Goal: Task Accomplishment & Management: Complete application form

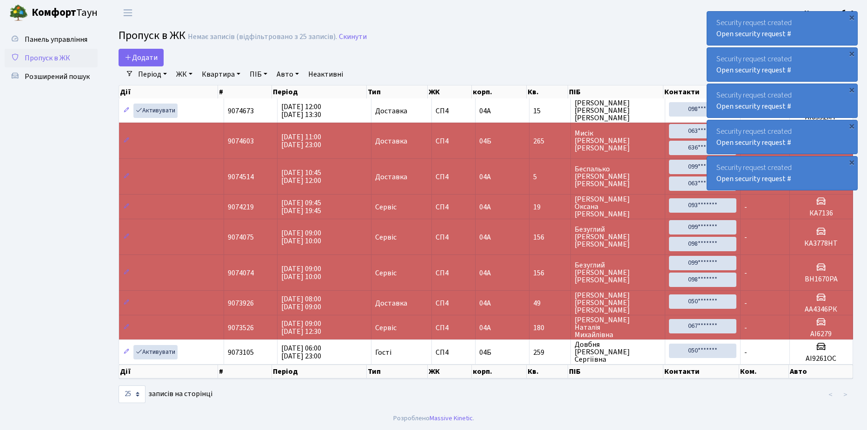
select select "25"
click at [139, 53] on span "Додати" at bounding box center [141, 58] width 33 height 10
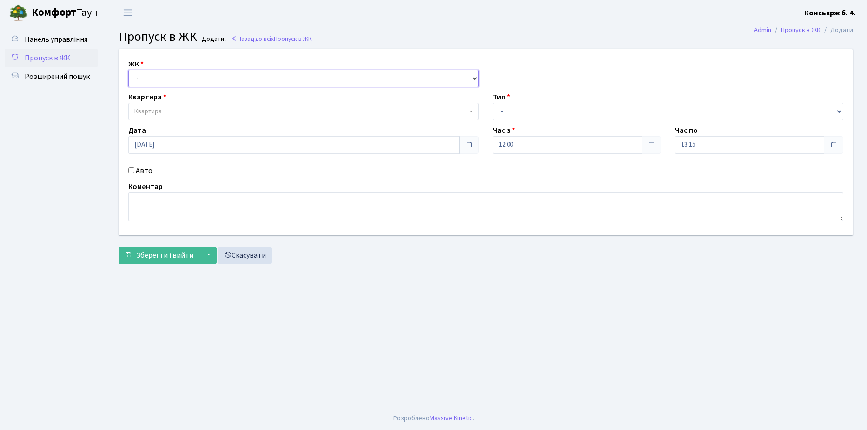
click at [164, 76] on select "- СП4, Столичне шосе, 5" at bounding box center [303, 79] width 350 height 18
select select "325"
click at [128, 70] on select "- СП4, Столичне шосе, 5" at bounding box center [303, 79] width 350 height 18
select select
click at [191, 112] on span "Квартира" at bounding box center [300, 111] width 333 height 9
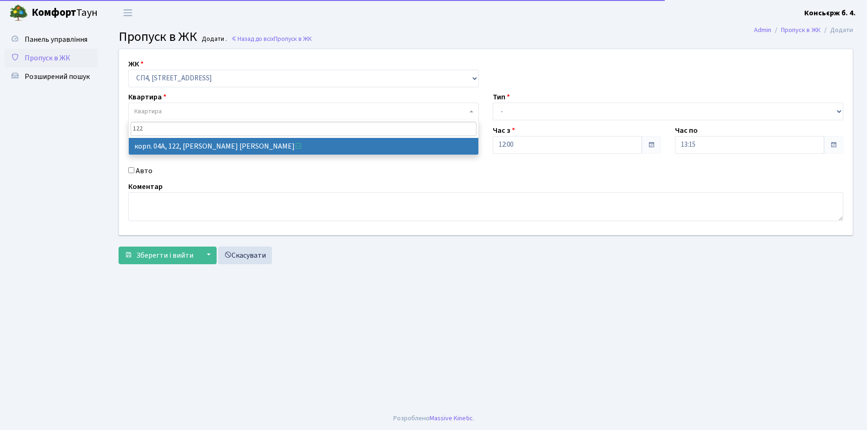
type input "122"
select select "21150"
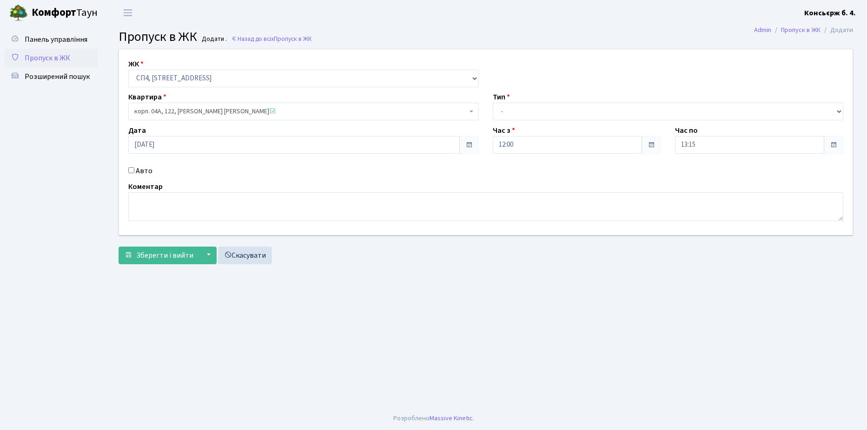
click at [131, 168] on input "Авто" at bounding box center [131, 170] width 6 height 6
checkbox input "true"
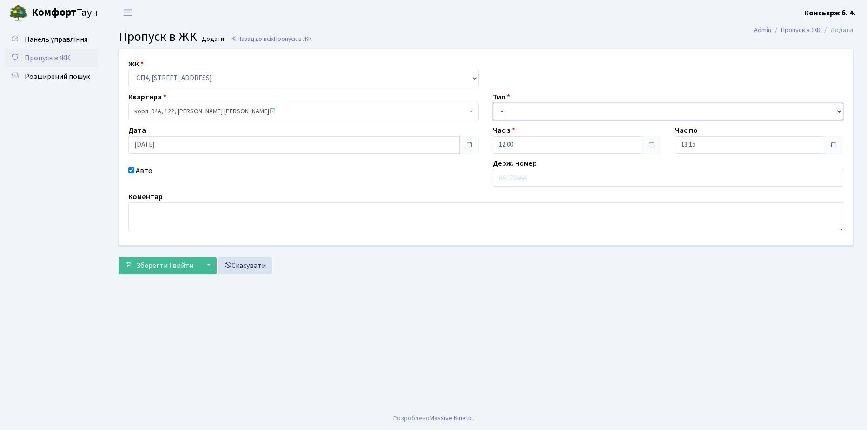
click at [540, 109] on select "- Доставка Таксі Гості Сервіс" at bounding box center [668, 112] width 350 height 18
select select "18"
click at [493, 103] on select "- Доставка Таксі Гості Сервіс" at bounding box center [668, 112] width 350 height 18
click at [530, 178] on input "text" at bounding box center [668, 178] width 350 height 18
type input "АА9991ЄІ"
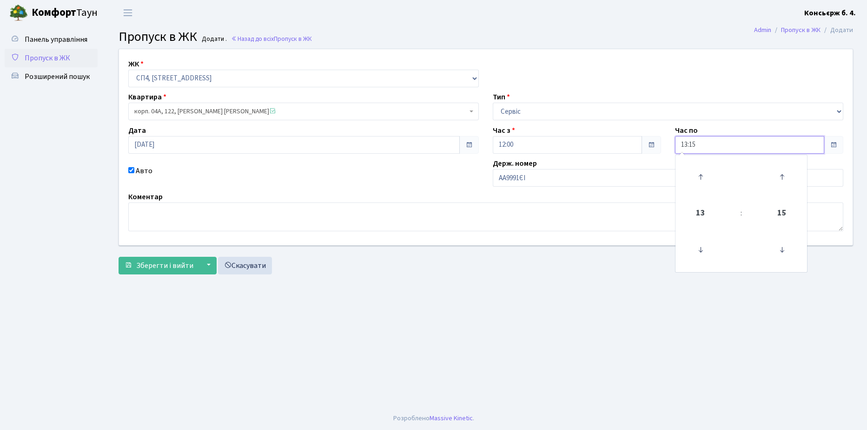
click at [713, 144] on input "13:15" at bounding box center [749, 145] width 149 height 18
click at [700, 246] on icon at bounding box center [700, 249] width 25 height 25
click at [700, 181] on icon at bounding box center [700, 177] width 25 height 25
click at [701, 180] on icon at bounding box center [700, 177] width 25 height 25
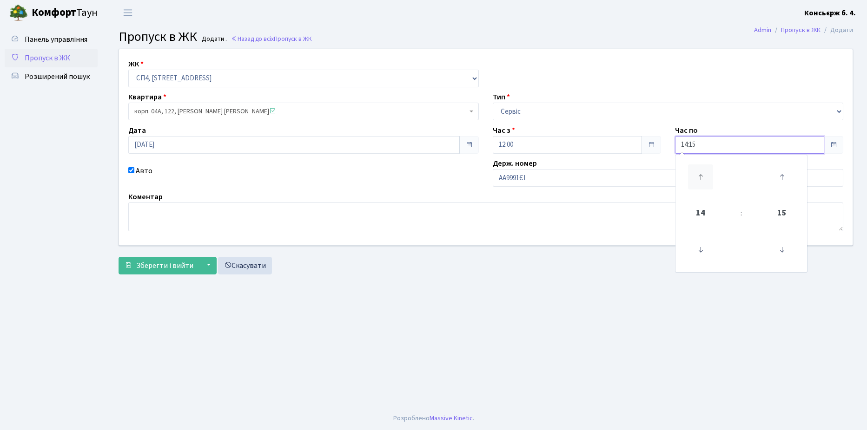
type input "15:15"
click at [165, 266] on span "Зберегти і вийти" at bounding box center [164, 266] width 57 height 10
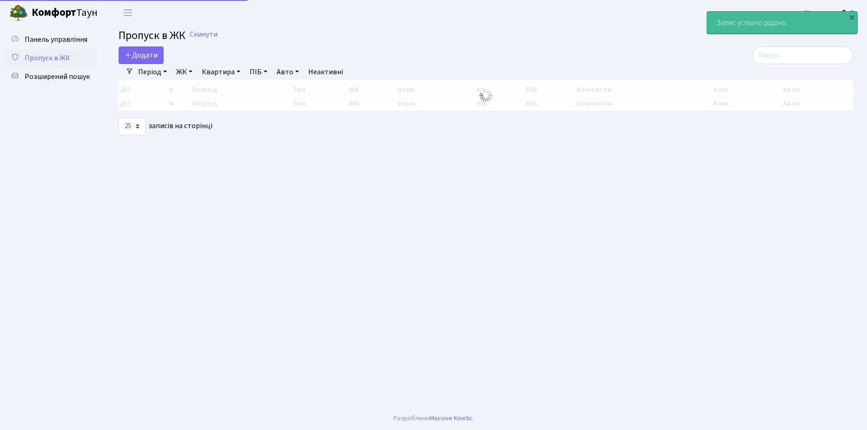
select select "25"
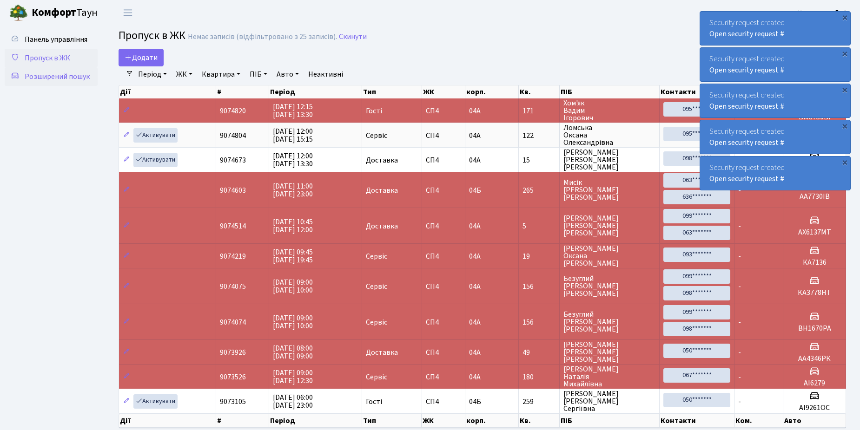
click at [51, 77] on span "Розширений пошук" at bounding box center [57, 77] width 65 height 10
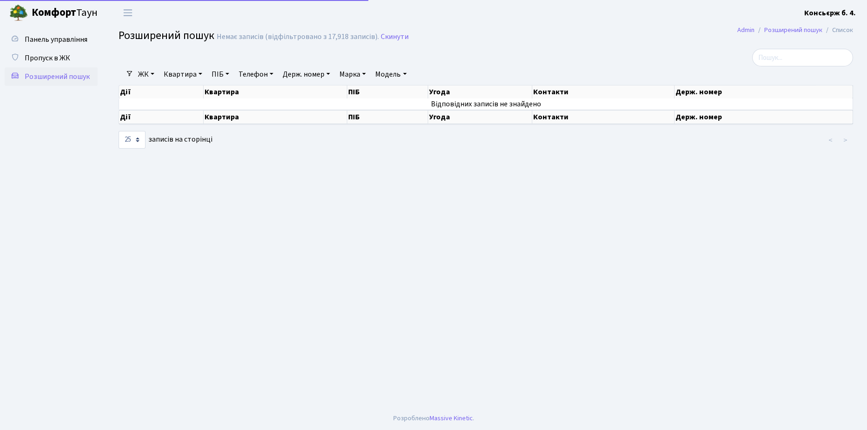
select select "25"
click at [45, 57] on span "Пропуск в ЖК" at bounding box center [48, 58] width 46 height 10
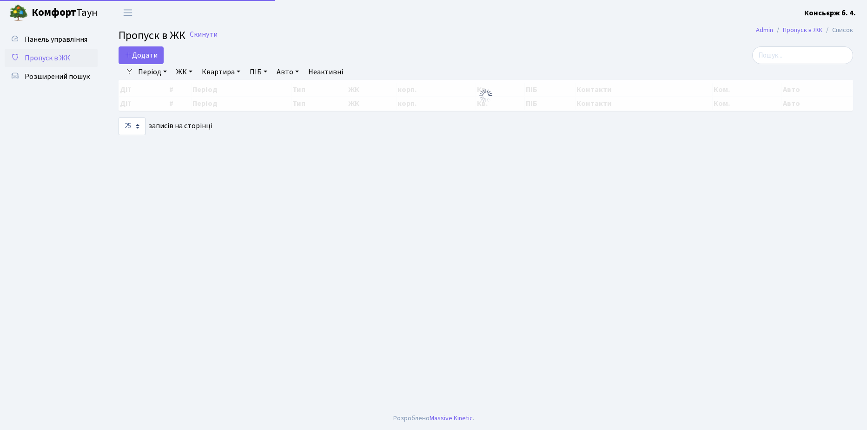
select select "25"
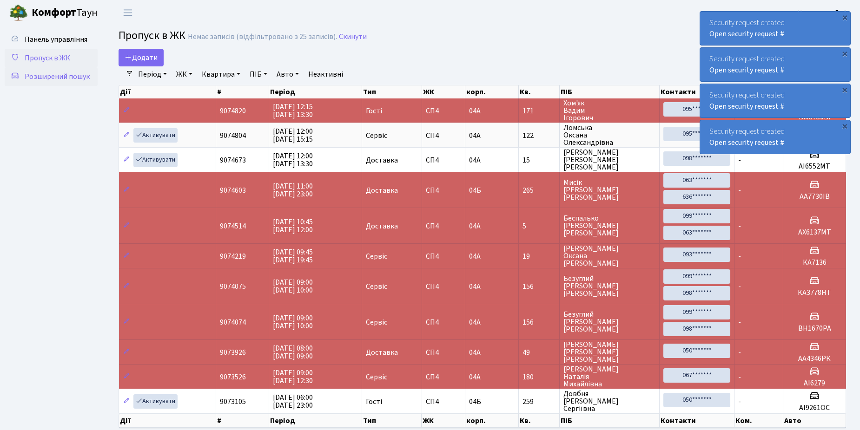
click at [46, 75] on span "Розширений пошук" at bounding box center [57, 77] width 65 height 10
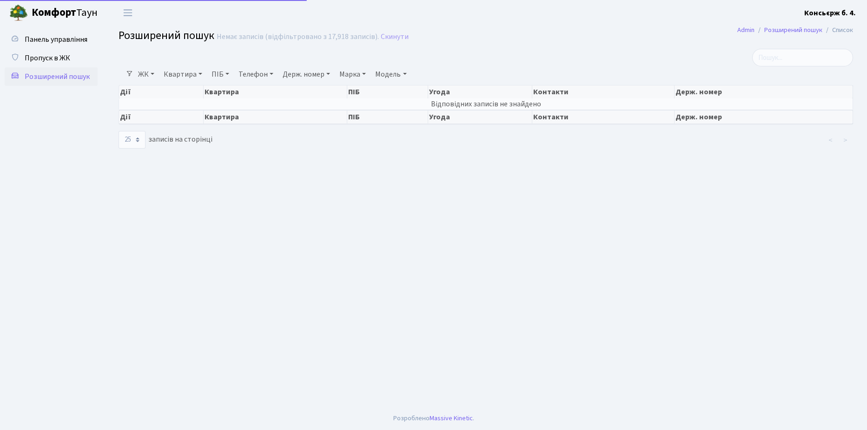
select select "25"
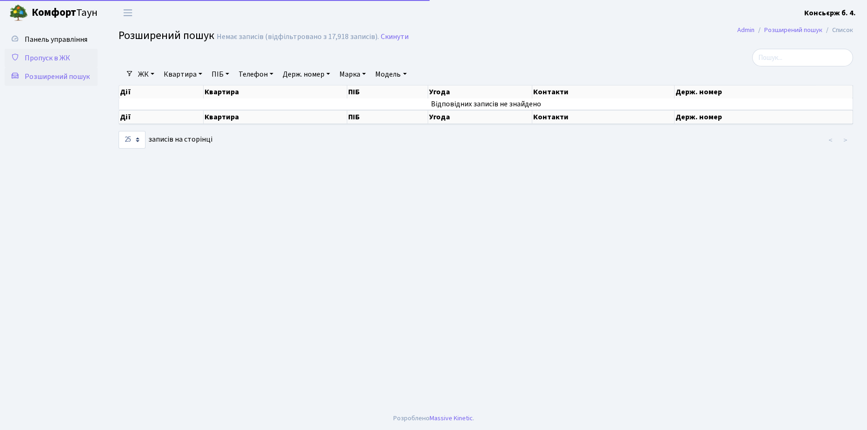
click at [49, 58] on span "Пропуск в ЖК" at bounding box center [48, 58] width 46 height 10
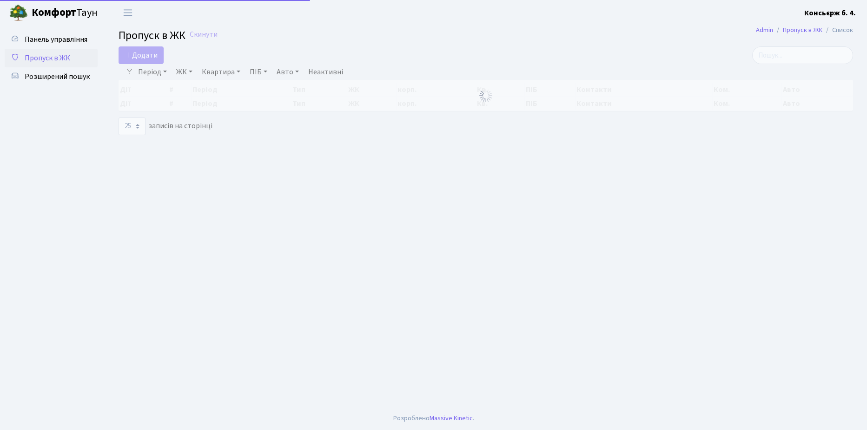
select select "25"
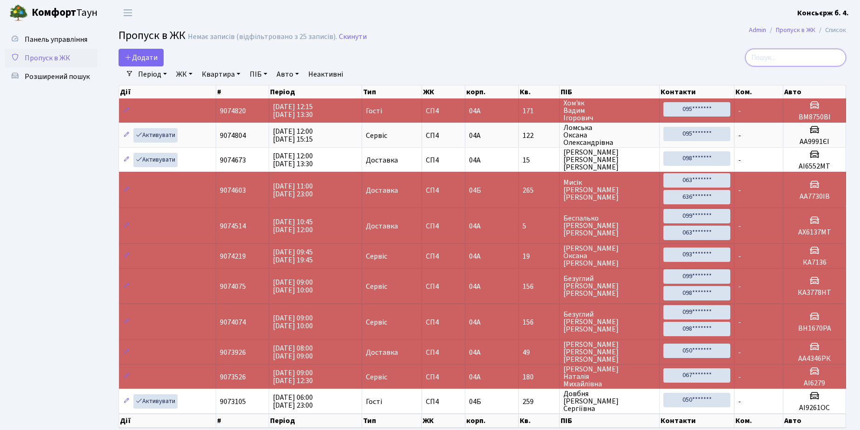
click at [773, 58] on input "search" at bounding box center [795, 58] width 101 height 18
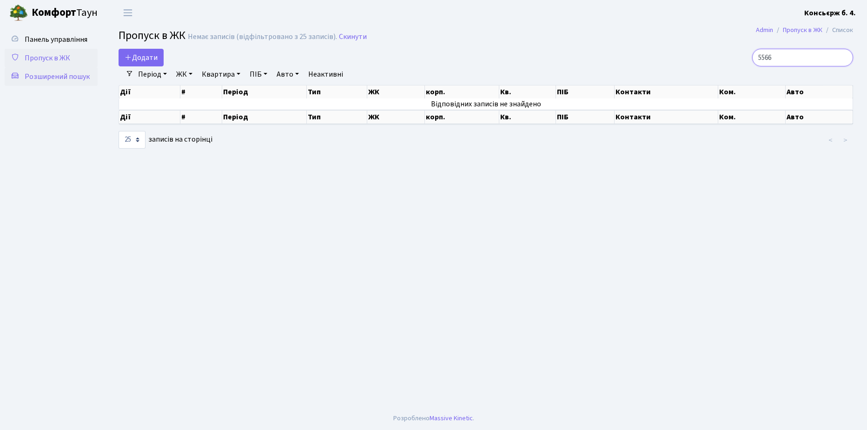
type input "5566"
click at [58, 78] on span "Розширений пошук" at bounding box center [57, 77] width 65 height 10
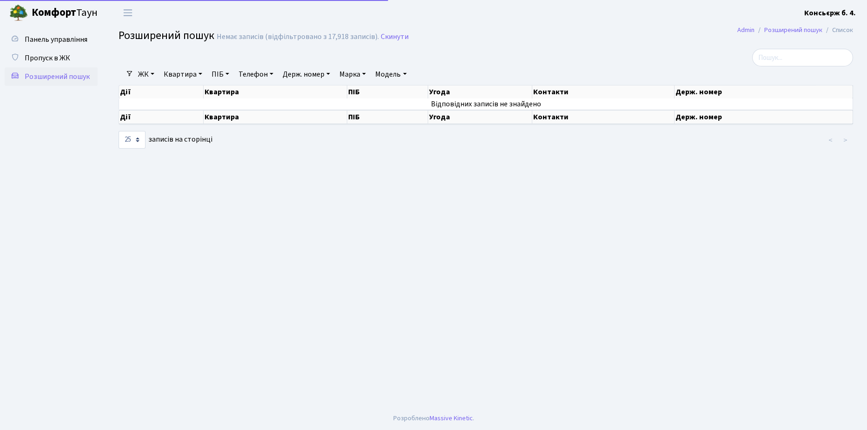
select select "25"
click at [803, 54] on input "search" at bounding box center [802, 58] width 101 height 18
type input "5566"
click at [49, 56] on span "Пропуск в ЖК" at bounding box center [48, 58] width 46 height 10
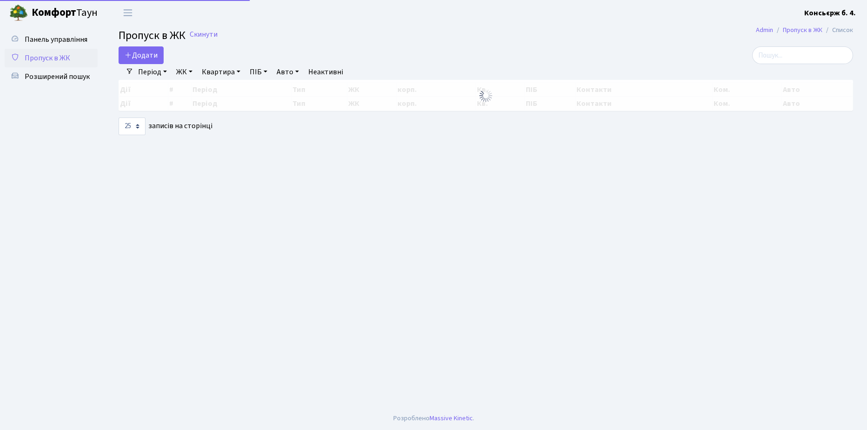
select select "25"
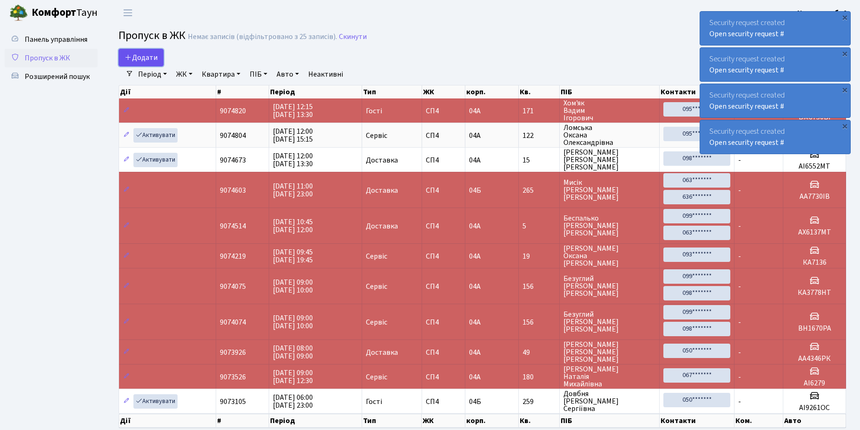
click at [141, 53] on link "Додати" at bounding box center [141, 58] width 45 height 18
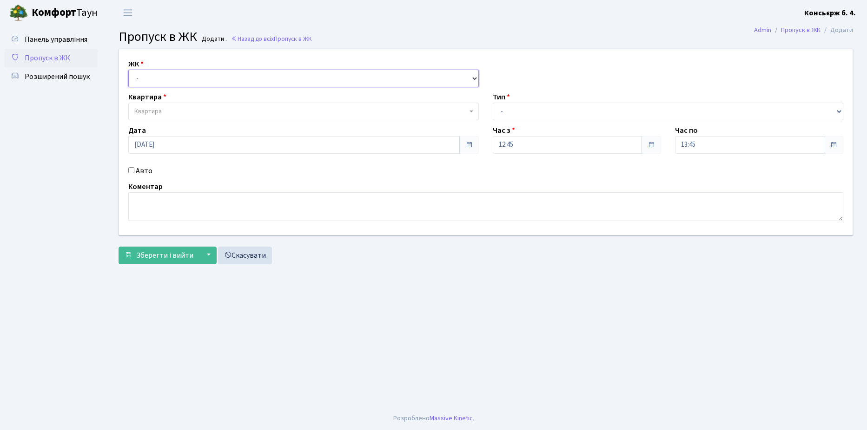
click at [185, 76] on select "- СП4, Столичне шосе, 5" at bounding box center [303, 79] width 350 height 18
select select "325"
click at [128, 70] on select "- СП4, Столичне шосе, 5" at bounding box center [303, 79] width 350 height 18
select select
click at [187, 111] on span "Квартира" at bounding box center [300, 111] width 333 height 9
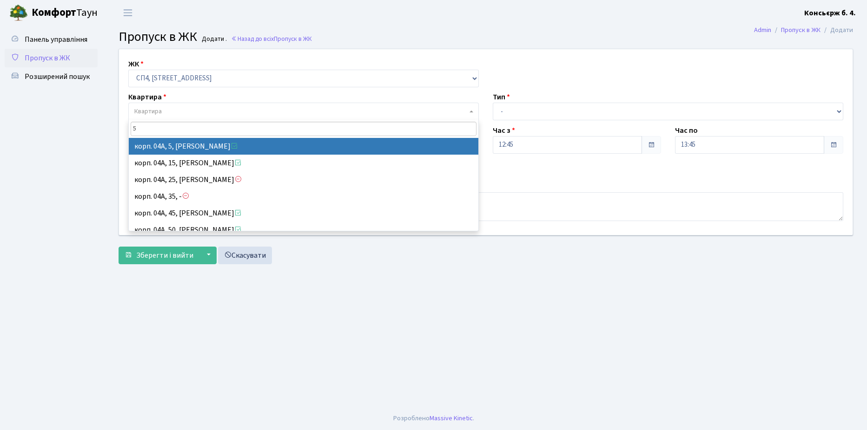
type input "5"
select select "21033"
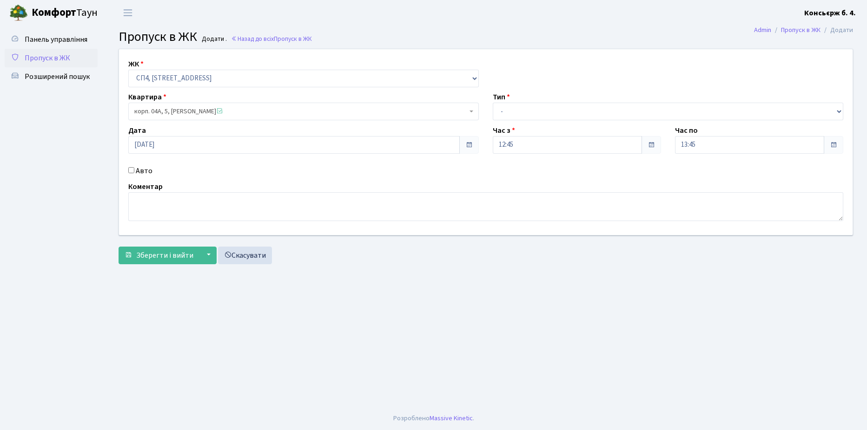
click at [132, 169] on input "Авто" at bounding box center [131, 170] width 6 height 6
checkbox input "true"
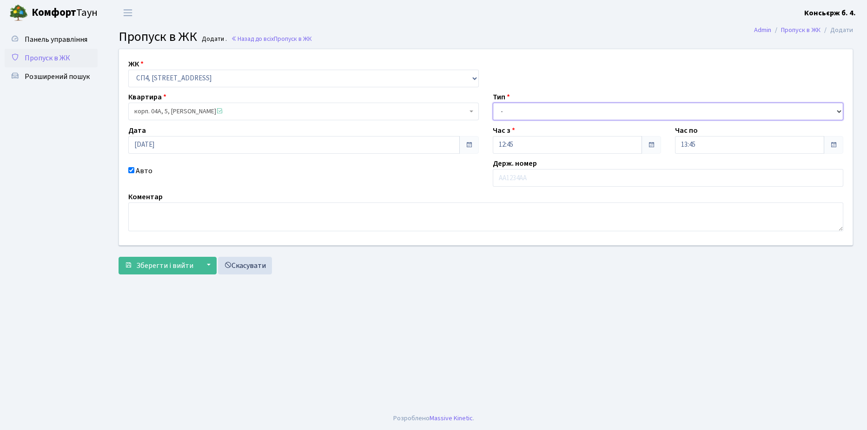
click at [529, 107] on select "- Доставка Таксі Гості Сервіс" at bounding box center [668, 112] width 350 height 18
select select "1"
click at [493, 103] on select "- Доставка Таксі Гості Сервіс" at bounding box center [668, 112] width 350 height 18
click at [528, 178] on input "text" at bounding box center [668, 178] width 350 height 18
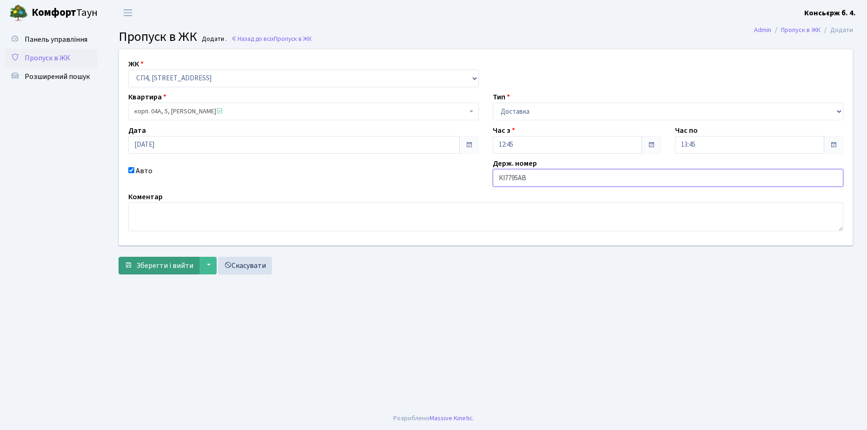
type input "КІ7795АВ"
click at [161, 265] on span "Зберегти і вийти" at bounding box center [164, 266] width 57 height 10
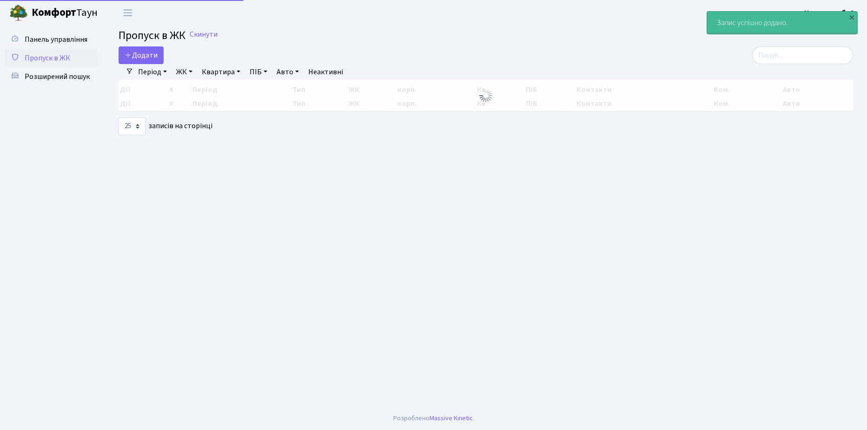
select select "25"
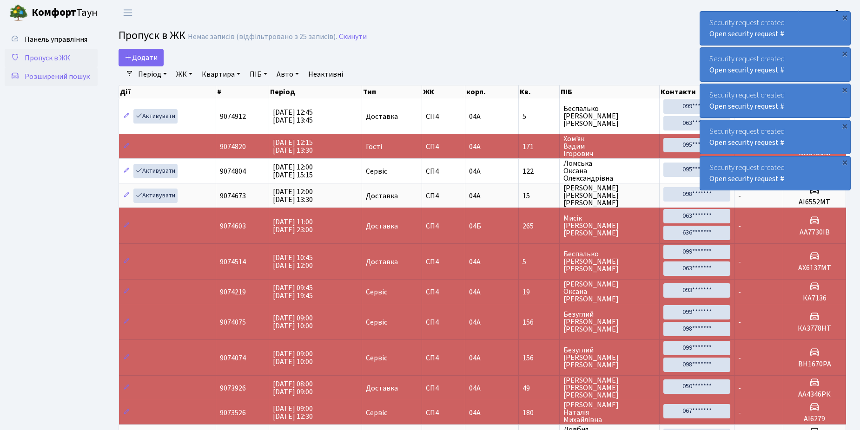
click at [49, 76] on span "Розширений пошук" at bounding box center [57, 77] width 65 height 10
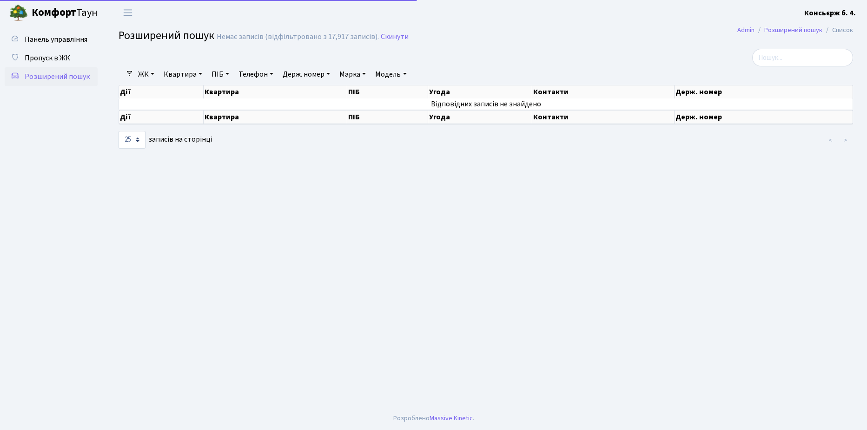
select select "25"
click at [48, 59] on span "Пропуск в ЖК" at bounding box center [48, 58] width 46 height 10
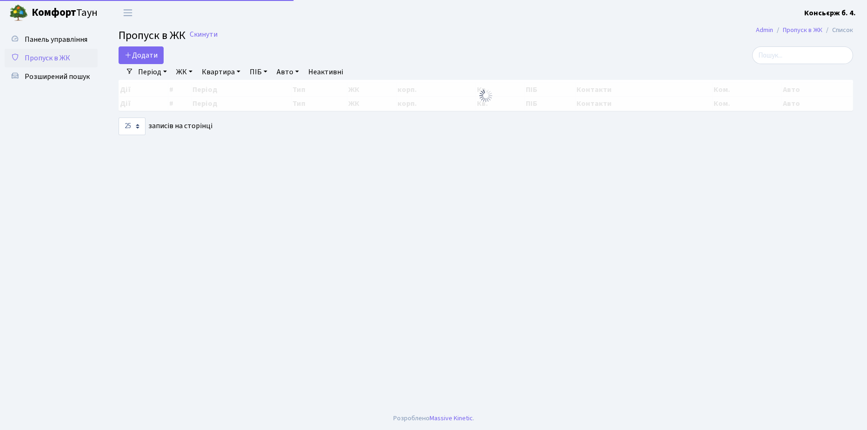
select select "25"
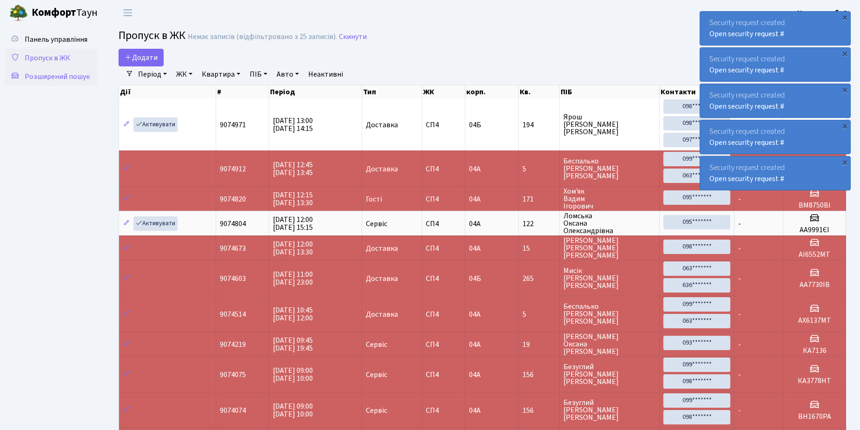
click at [50, 76] on span "Розширений пошук" at bounding box center [57, 77] width 65 height 10
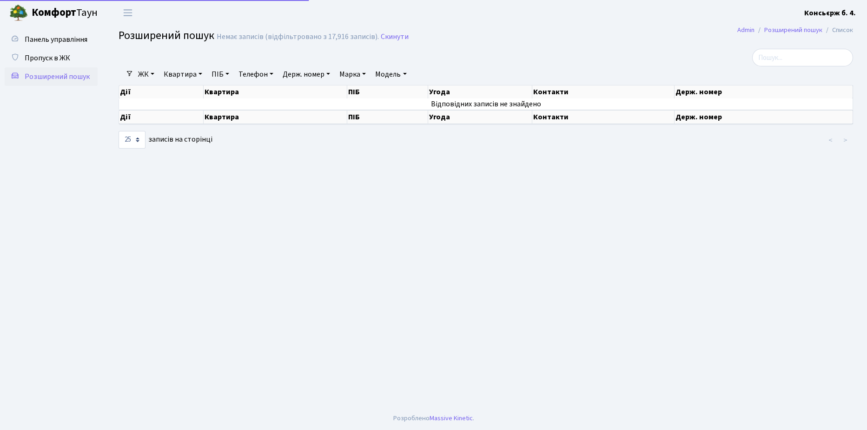
select select "25"
click at [49, 58] on span "Пропуск в ЖК" at bounding box center [48, 58] width 46 height 10
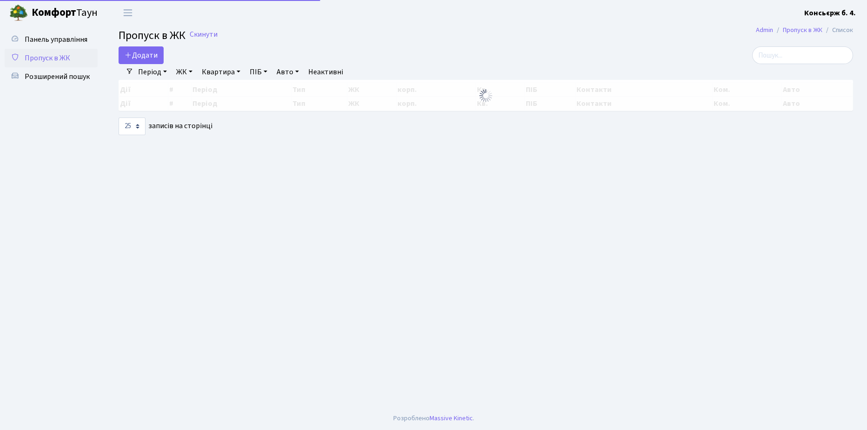
select select "25"
